Goal: Transaction & Acquisition: Download file/media

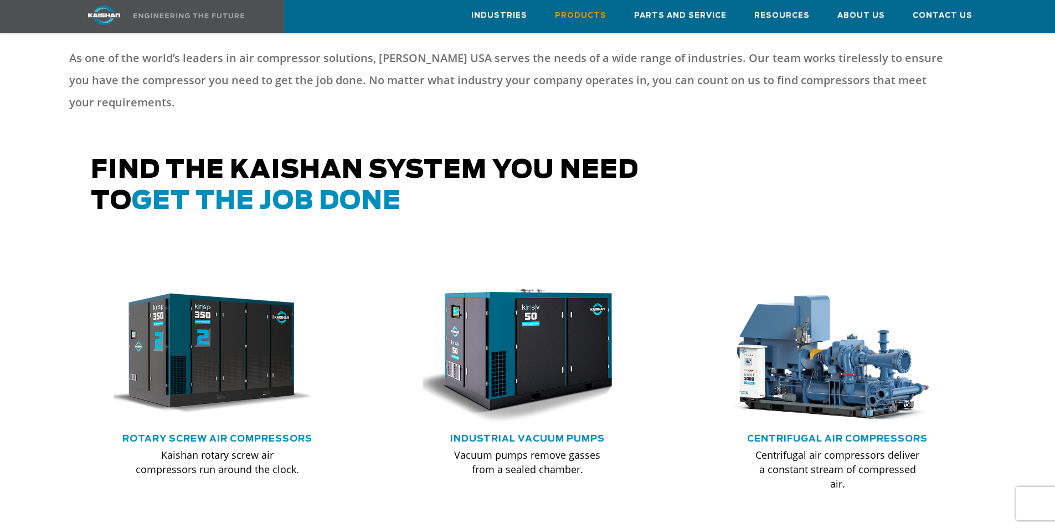
scroll to position [498, 0]
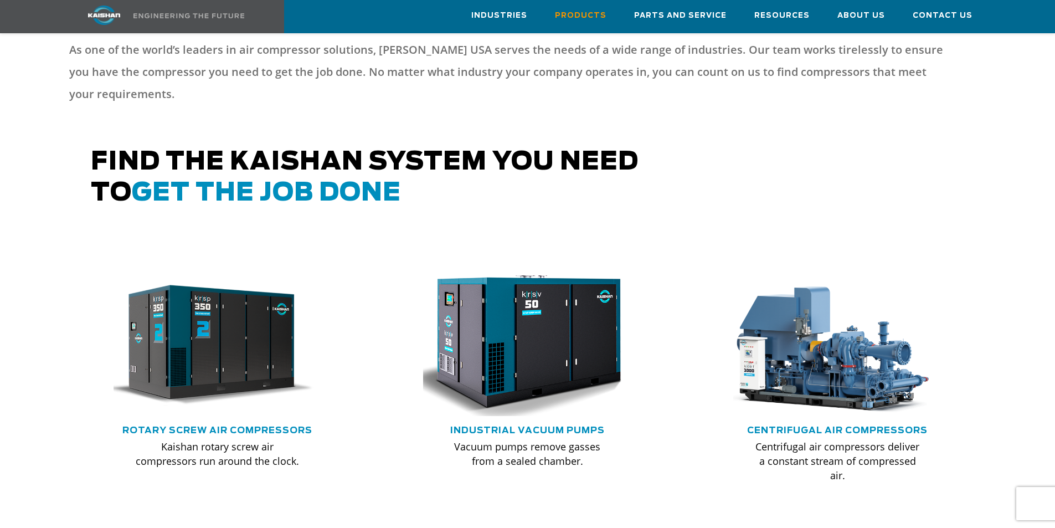
click at [550, 346] on img at bounding box center [519, 345] width 229 height 154
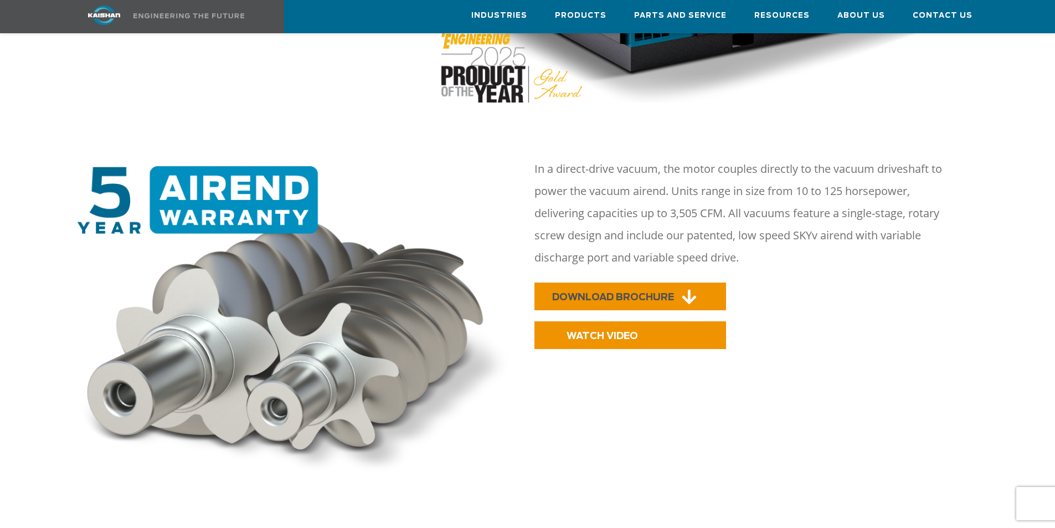
scroll to position [387, 0]
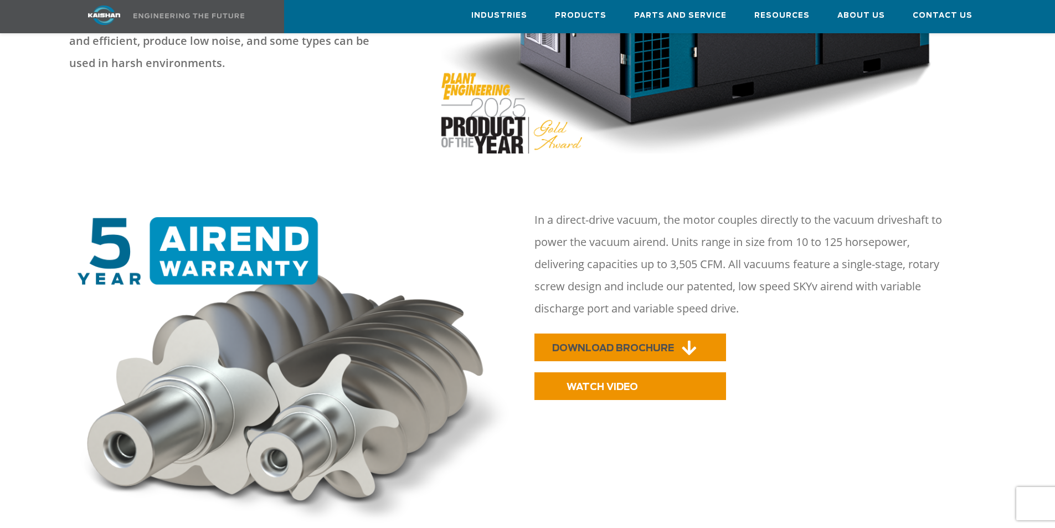
click at [621, 333] on link "DOWNLOAD BROCHURE" at bounding box center [630, 347] width 192 height 28
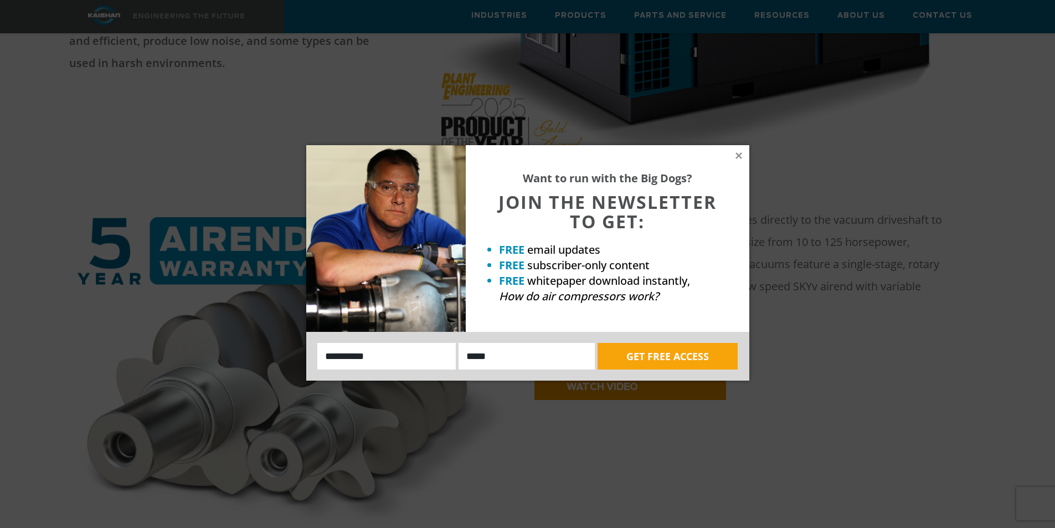
click at [744, 153] on div "Want to run with the Big Dogs? JOIN THE NEWSLETTER TO GET: FREE email updates F…" at bounding box center [608, 238] width 284 height 187
click at [740, 156] on icon at bounding box center [739, 156] width 10 height 10
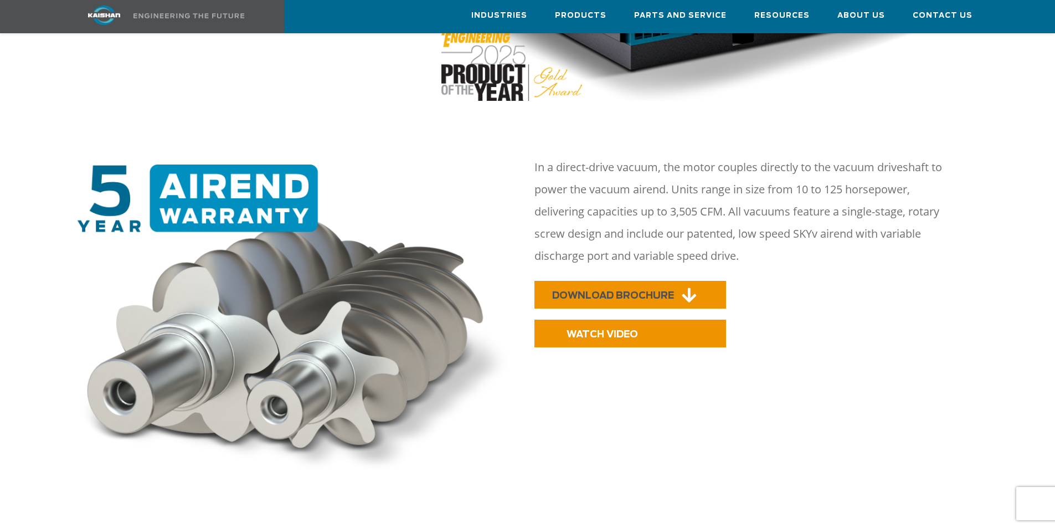
scroll to position [498, 0]
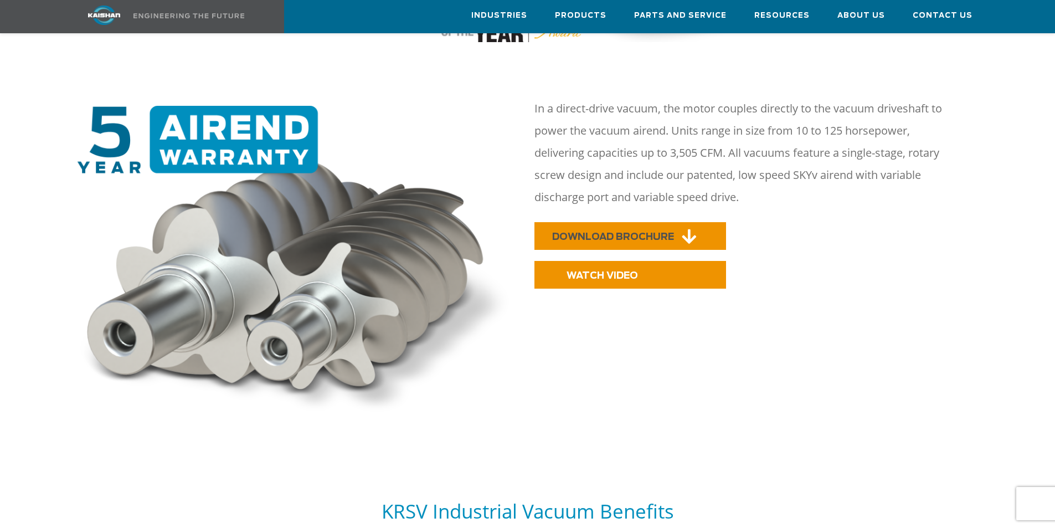
click at [661, 232] on span "DOWNLOAD BROCHURE" at bounding box center [613, 236] width 122 height 9
